Goal: Find specific page/section: Find specific page/section

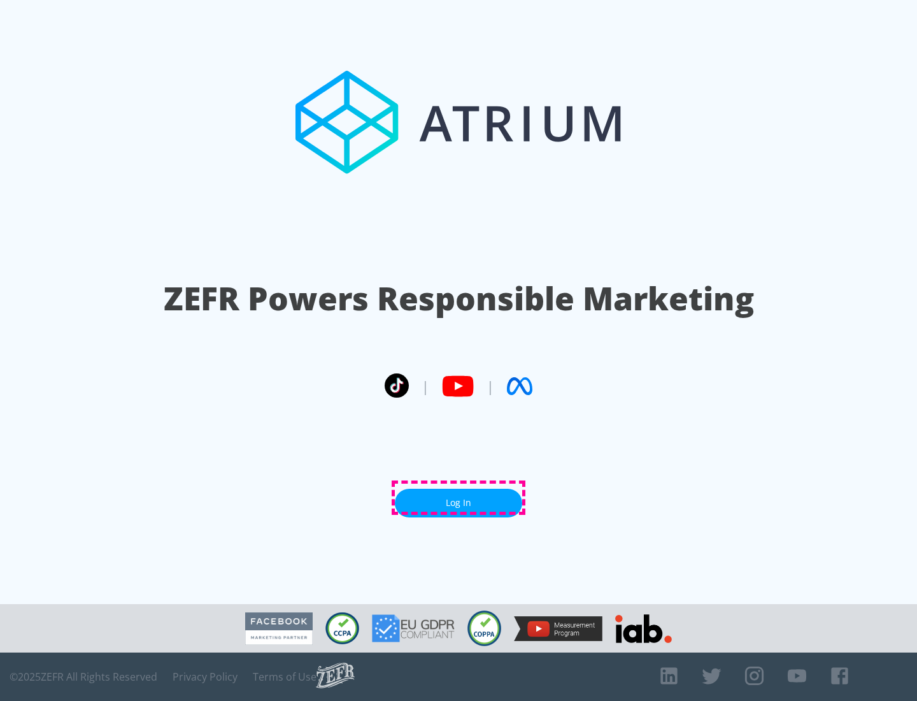
click at [459, 498] on link "Log In" at bounding box center [458, 503] width 127 height 29
